Goal: Task Accomplishment & Management: Manage account settings

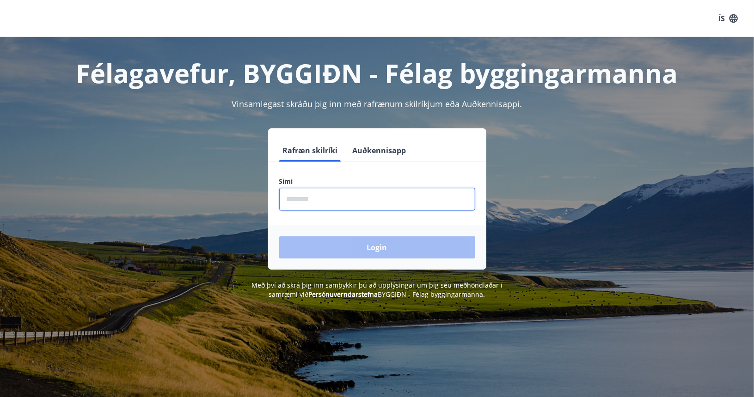
click at [380, 198] on input "phone" at bounding box center [377, 199] width 196 height 23
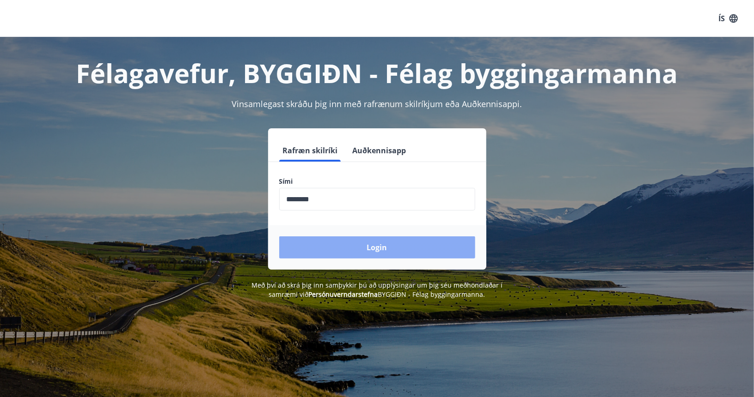
click at [368, 247] on button "Login" at bounding box center [377, 248] width 196 height 22
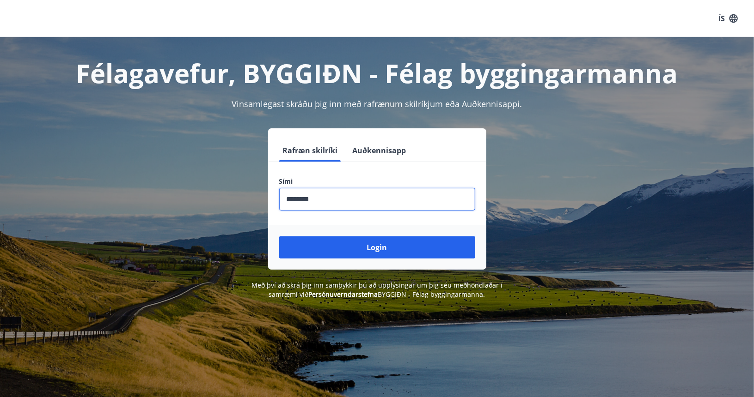
click at [304, 197] on input "phone" at bounding box center [377, 199] width 196 height 23
type input "*******"
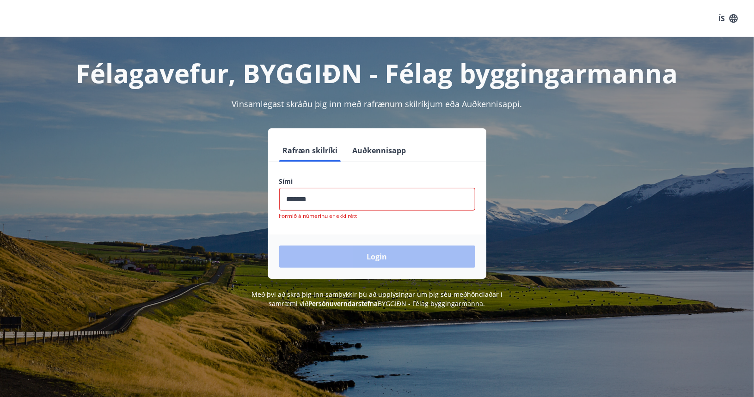
drag, startPoint x: 339, startPoint y: 203, endPoint x: 182, endPoint y: 213, distance: 156.5
click at [182, 213] on div "Rafræn skilríki Auðkennisapp Sími ​ Formið á númerinu er ekki rétt Login" at bounding box center [376, 203] width 643 height 151
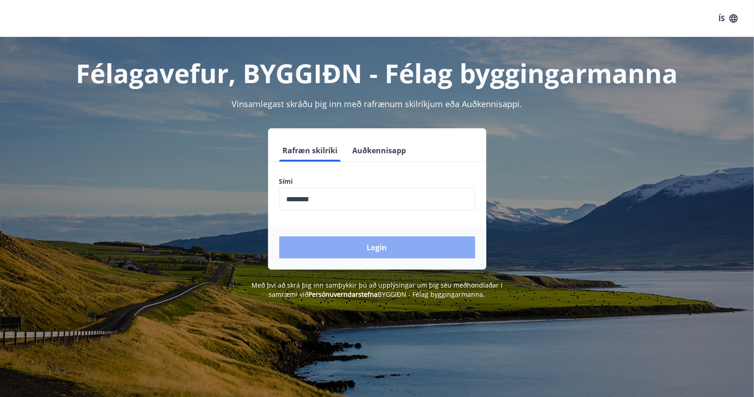
click at [347, 242] on button "Login" at bounding box center [377, 248] width 196 height 22
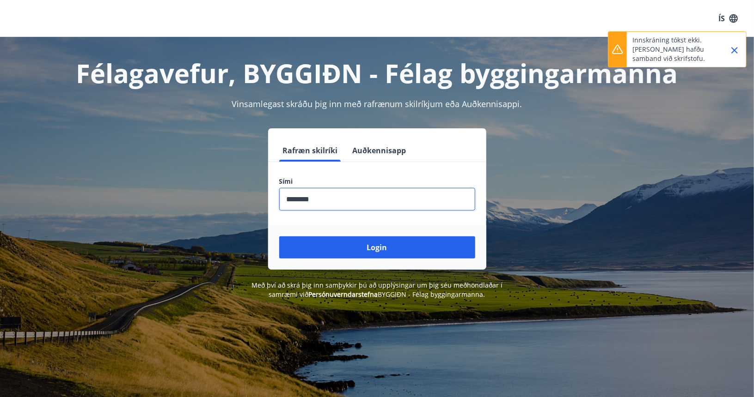
drag, startPoint x: 356, startPoint y: 201, endPoint x: 183, endPoint y: 218, distance: 173.6
click at [183, 218] on div "Rafræn skilríki Auðkennisapp Sími ​ Login" at bounding box center [376, 198] width 643 height 141
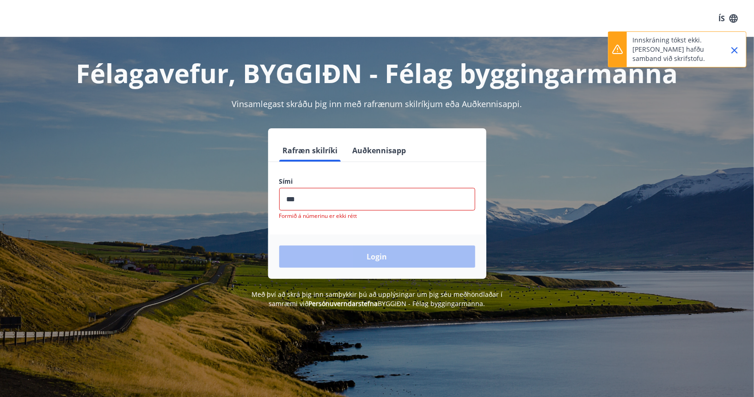
type input "********"
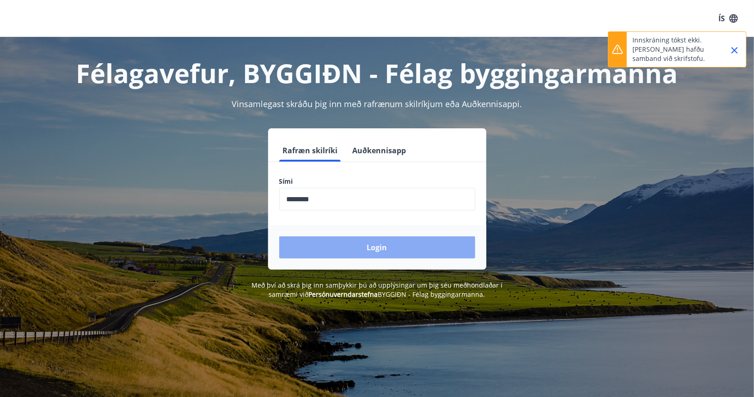
click at [348, 244] on button "Login" at bounding box center [377, 248] width 196 height 22
